Goal: Task Accomplishment & Management: Manage account settings

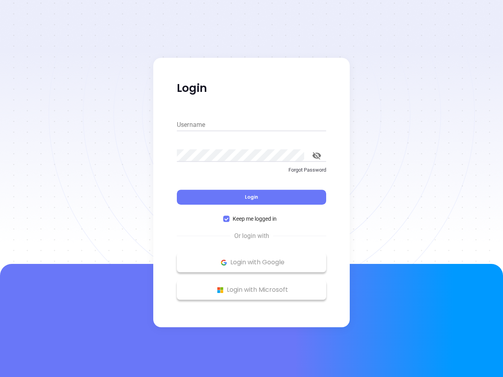
click at [252, 189] on div "Login" at bounding box center [251, 192] width 149 height 24
click at [252, 125] on input "Username" at bounding box center [251, 125] width 149 height 13
click at [317, 156] on icon "toggle password visibility" at bounding box center [317, 155] width 9 height 7
click at [252, 197] on span "Login" at bounding box center [251, 197] width 13 height 7
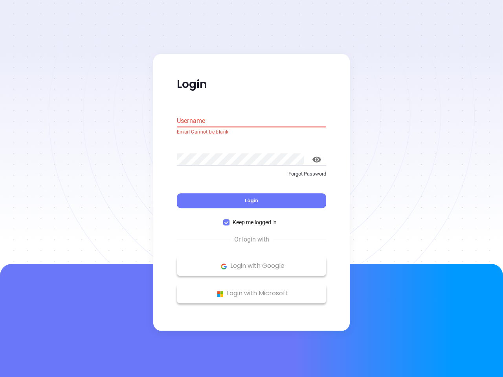
click at [252, 219] on span "Keep me logged in" at bounding box center [255, 223] width 50 height 9
click at [230, 220] on input "Keep me logged in" at bounding box center [226, 223] width 6 height 6
checkbox input "false"
click at [252, 263] on p "Login with Google" at bounding box center [252, 267] width 142 height 12
click at [252, 290] on p "Login with Microsoft" at bounding box center [252, 294] width 142 height 12
